Goal: Information Seeking & Learning: Learn about a topic

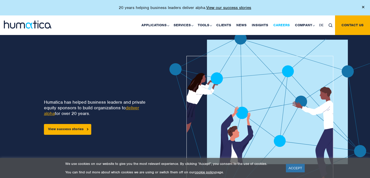
click at [280, 26] on link "Careers" at bounding box center [282, 25] width 22 height 20
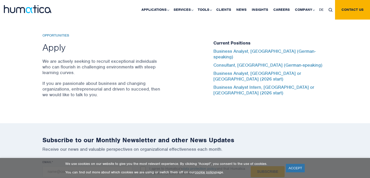
scroll to position [1706, 0]
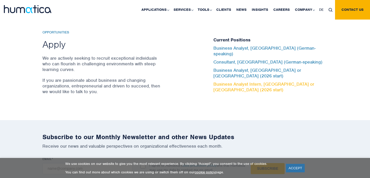
click at [250, 81] on link "Business Analyst Intern, [GEOGRAPHIC_DATA] or [GEOGRAPHIC_DATA] (2026 start)" at bounding box center [263, 86] width 101 height 11
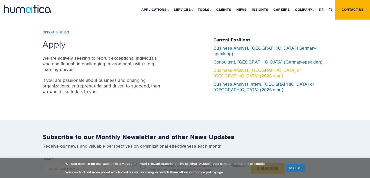
click at [250, 71] on link "Business Analyst, [GEOGRAPHIC_DATA] or [GEOGRAPHIC_DATA] (2026 start)" at bounding box center [257, 72] width 88 height 11
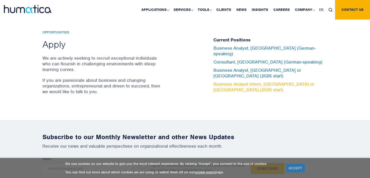
click at [251, 81] on link "Business Analyst Intern, [GEOGRAPHIC_DATA] or [GEOGRAPHIC_DATA] (2026 start)" at bounding box center [263, 86] width 101 height 11
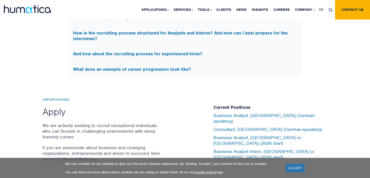
scroll to position [1634, 0]
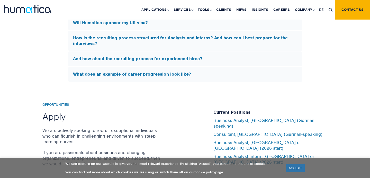
click at [206, 35] on h5 "How is the recruiting process structured for Analysts and Interns? And how can …" at bounding box center [185, 40] width 224 height 11
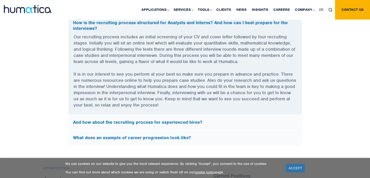
scroll to position [1570, 0]
click at [141, 119] on h5 "And how about the recruiting process for experienced hires?" at bounding box center [185, 122] width 224 height 6
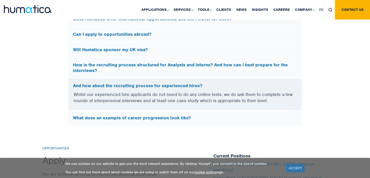
scroll to position [1527, 0]
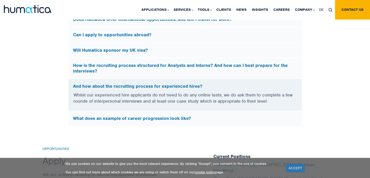
click at [137, 86] on div "And how about the recruiting process for experienced hires?" at bounding box center [184, 85] width 233 height 13
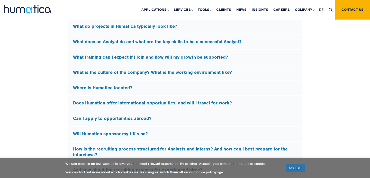
scroll to position [1445, 0]
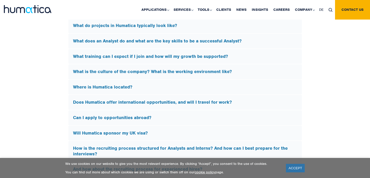
click at [129, 131] on h5 "Will Humatica sponsor my UK visa?" at bounding box center [185, 133] width 224 height 6
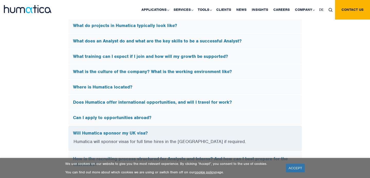
scroll to position [1452, 0]
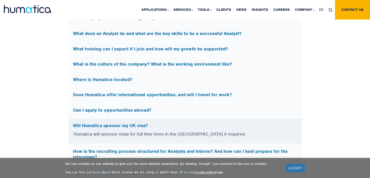
click at [125, 124] on h5 "Will Humatica sponsor my UK visa?" at bounding box center [185, 126] width 224 height 6
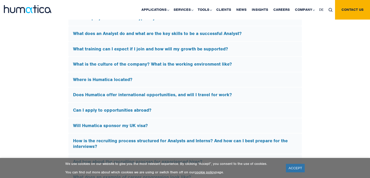
click at [145, 32] on h5 "What does an Analyst do and what are the key skills to be a successful Analyst?" at bounding box center [185, 34] width 224 height 6
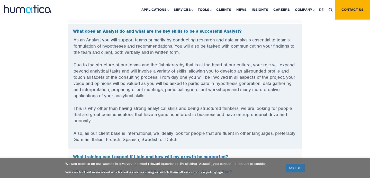
scroll to position [1456, 0]
